Goal: Find specific page/section: Find specific page/section

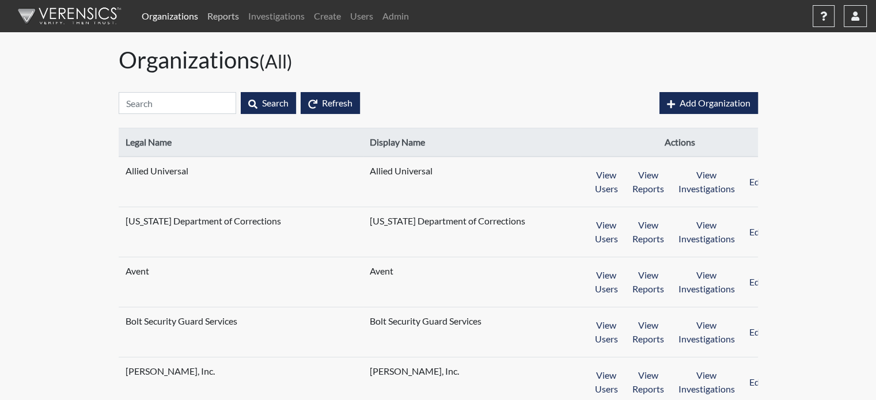
click at [228, 14] on link "Reports" at bounding box center [223, 16] width 41 height 23
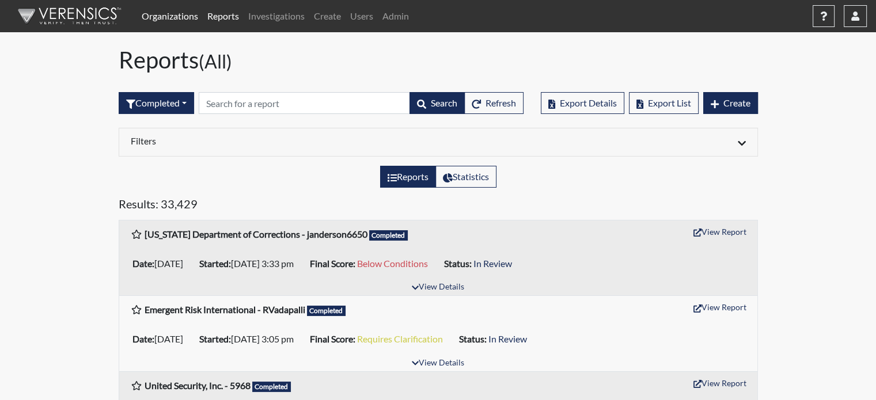
click at [168, 11] on link "Organizations" at bounding box center [170, 16] width 66 height 23
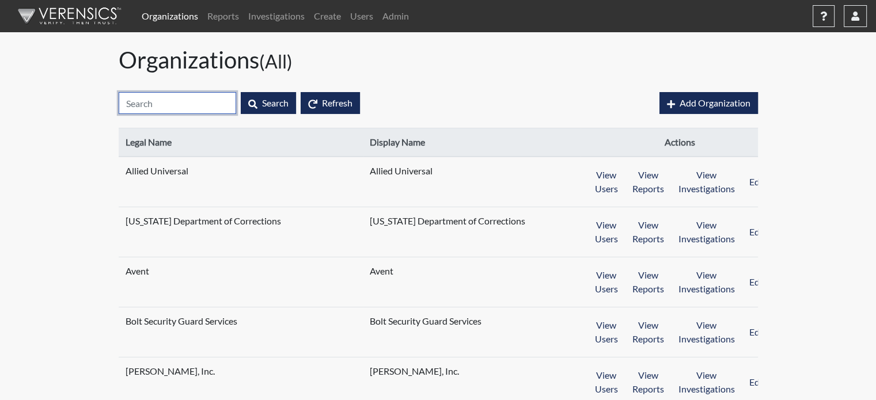
click at [187, 98] on input "text" at bounding box center [178, 103] width 118 height 22
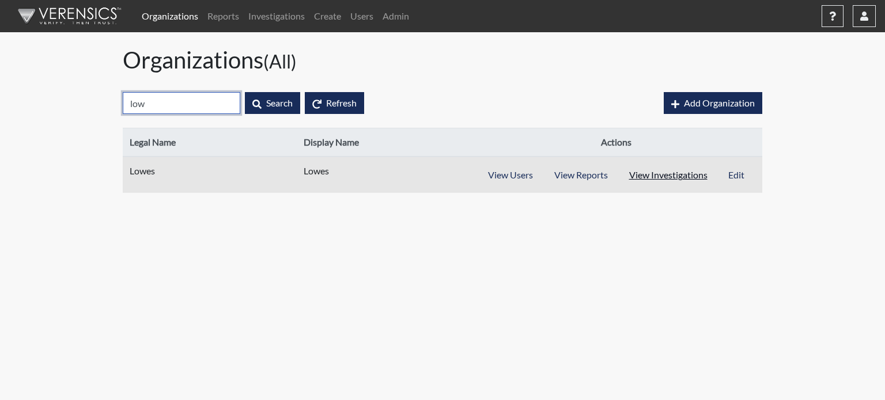
type input "low"
click at [649, 171] on button "View Investigations" at bounding box center [668, 175] width 100 height 22
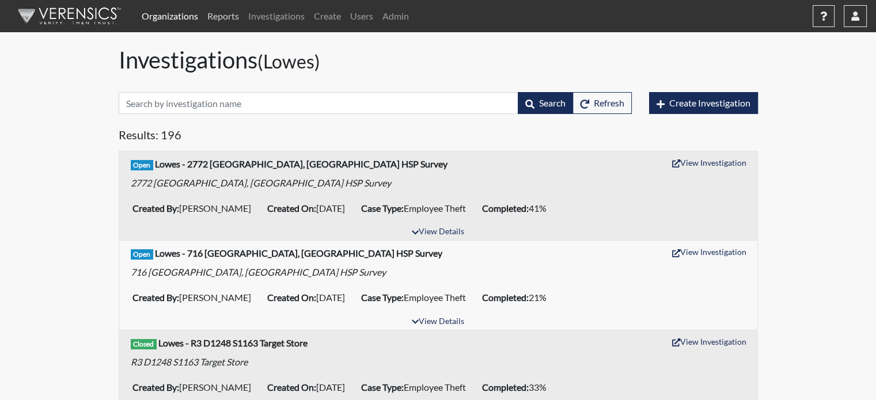
click at [221, 21] on link "Reports" at bounding box center [223, 16] width 41 height 23
